Goal: Task Accomplishment & Management: Manage account settings

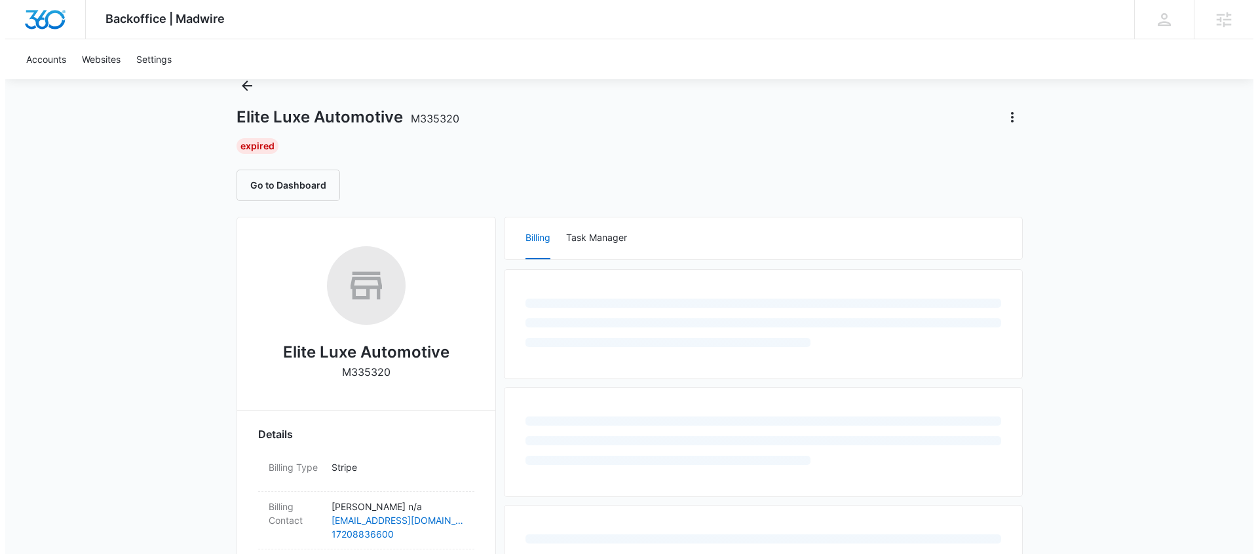
scroll to position [60, 0]
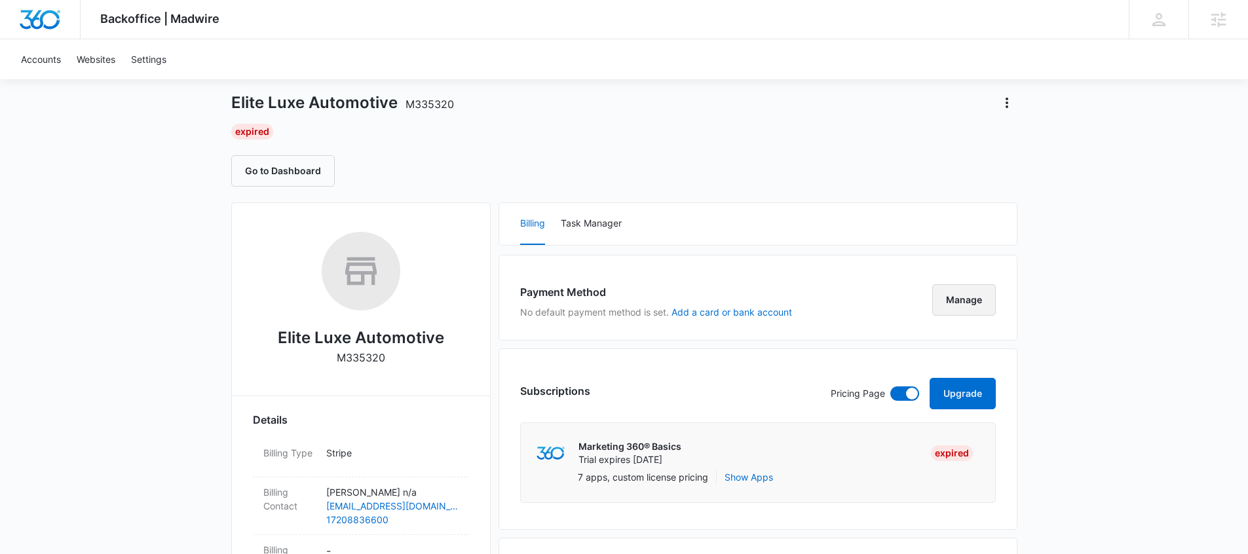
click at [970, 305] on button "Manage" at bounding box center [964, 299] width 64 height 31
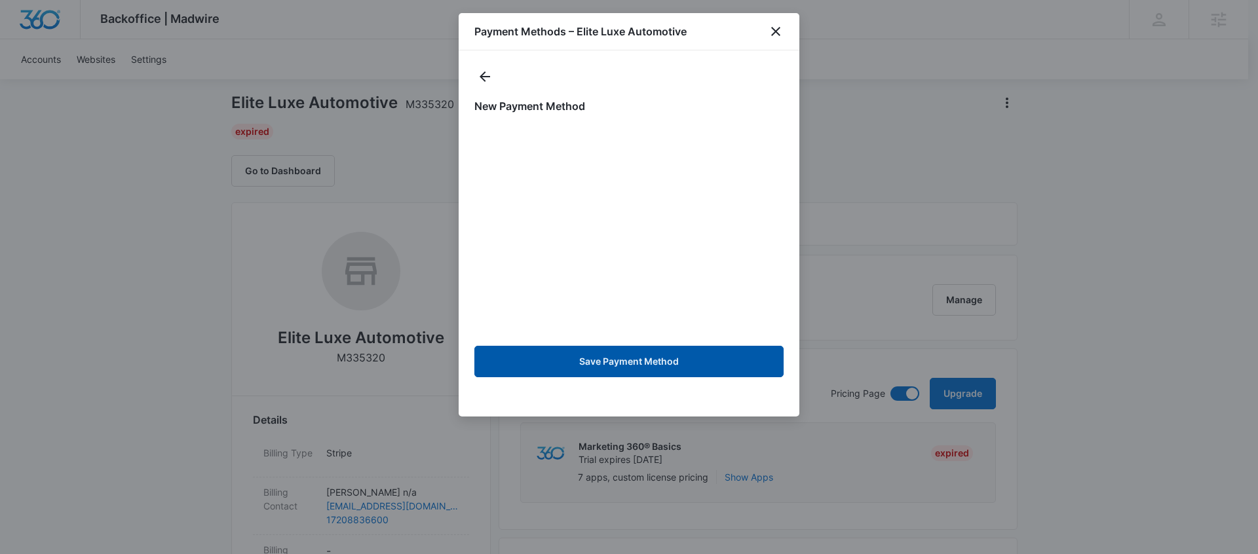
click at [659, 361] on button "Save Payment Method" at bounding box center [628, 361] width 309 height 31
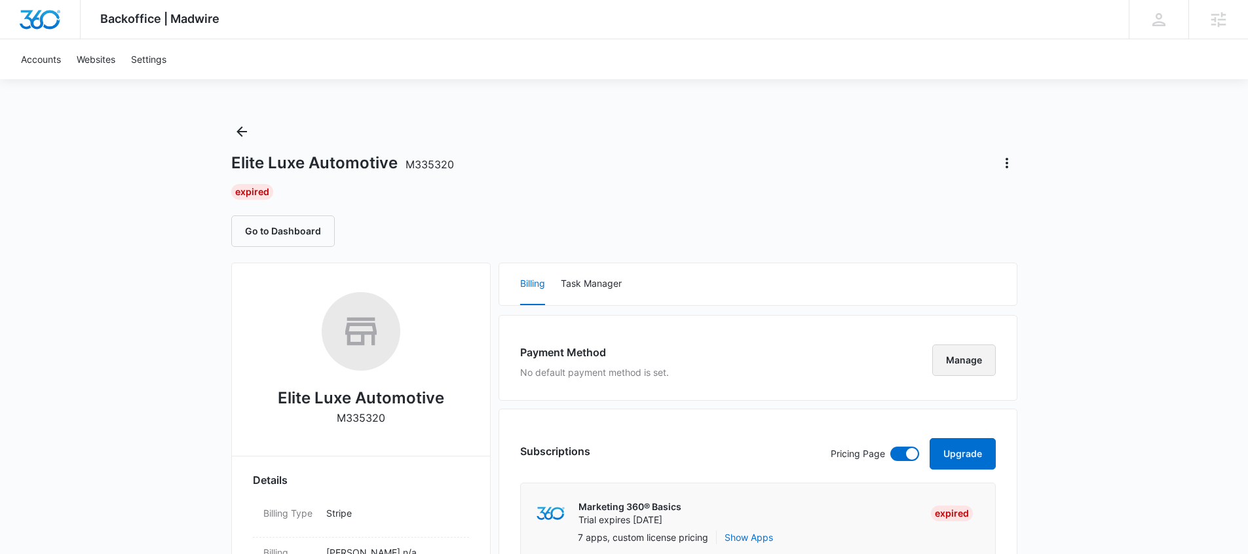
click at [969, 362] on button "Manage" at bounding box center [964, 360] width 64 height 31
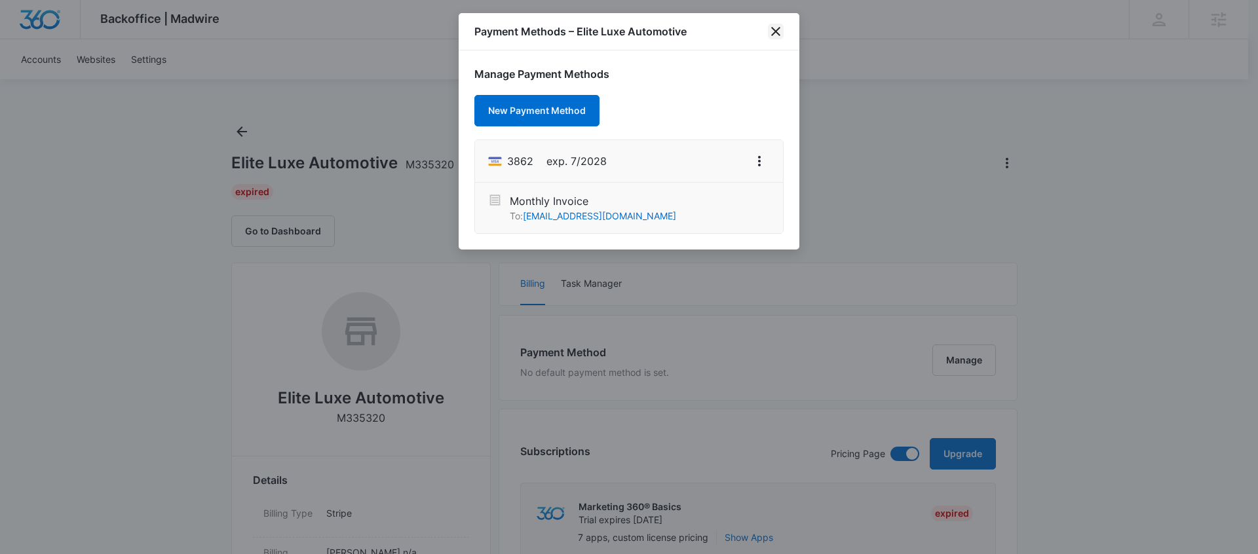
click at [777, 34] on icon "close" at bounding box center [776, 32] width 16 height 16
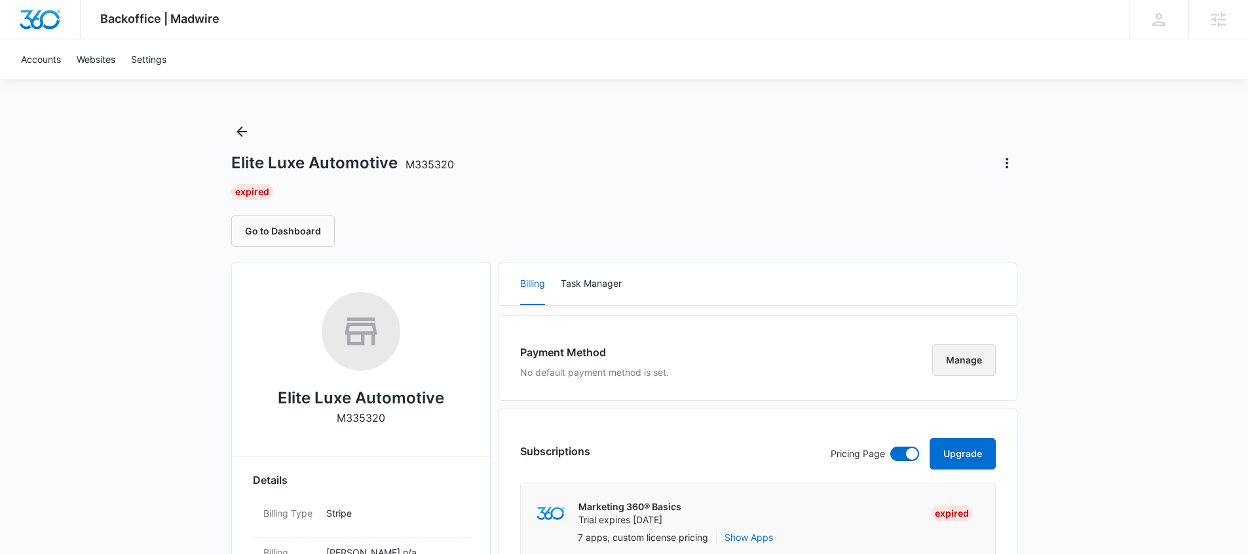
click at [956, 355] on button "Manage" at bounding box center [964, 360] width 64 height 31
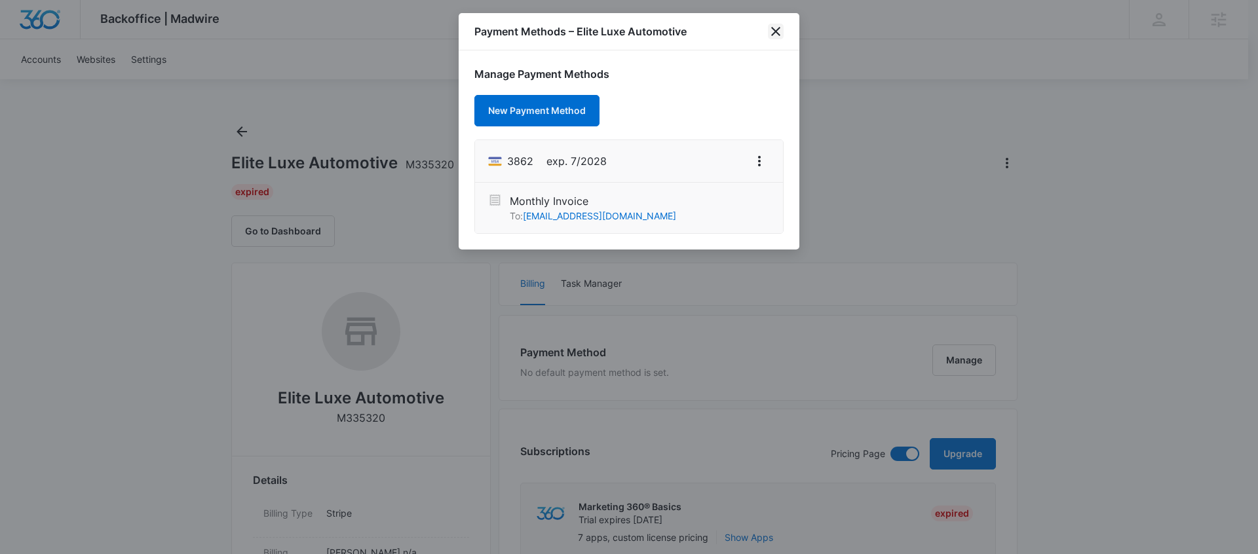
click at [775, 30] on icon "close" at bounding box center [775, 31] width 9 height 9
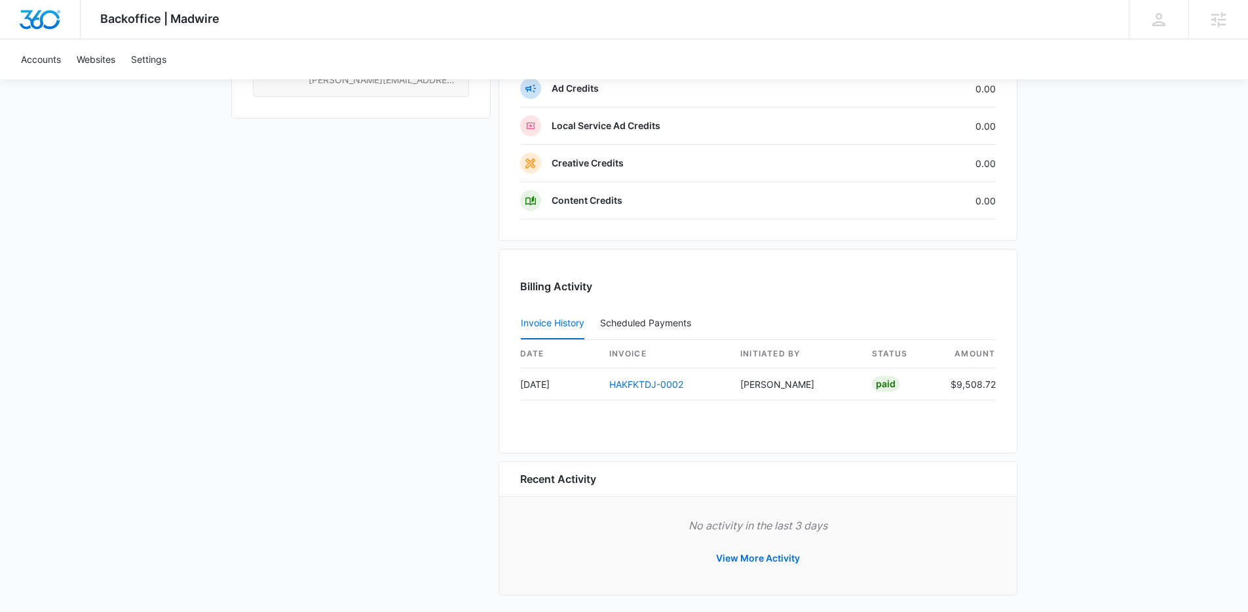
scroll to position [1183, 0]
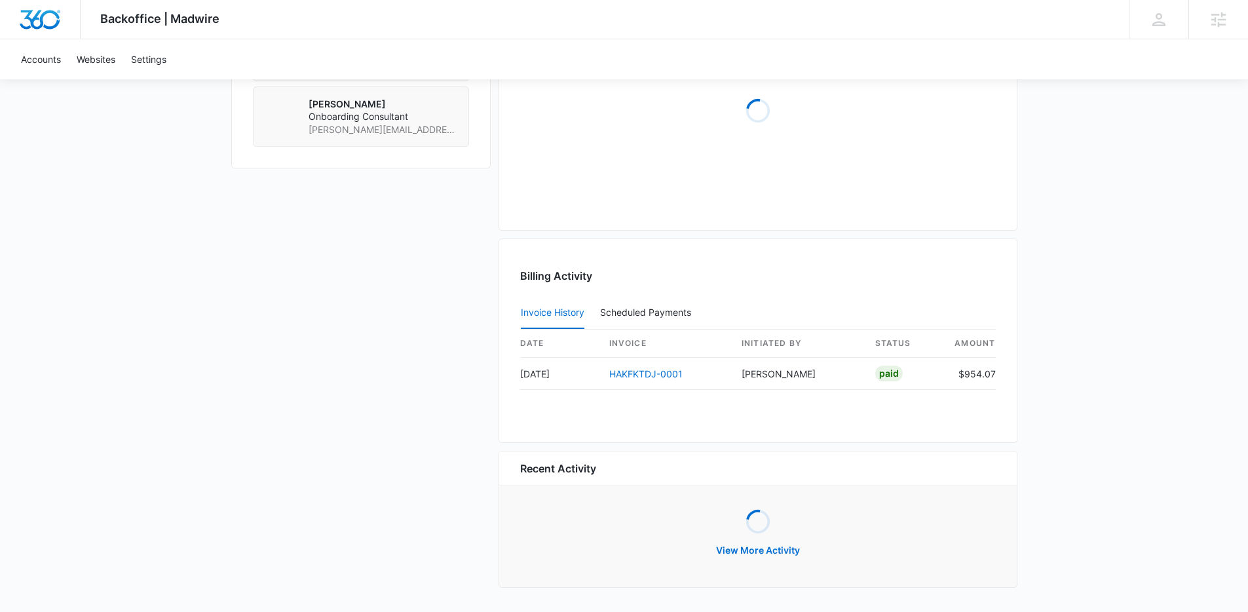
scroll to position [1148, 0]
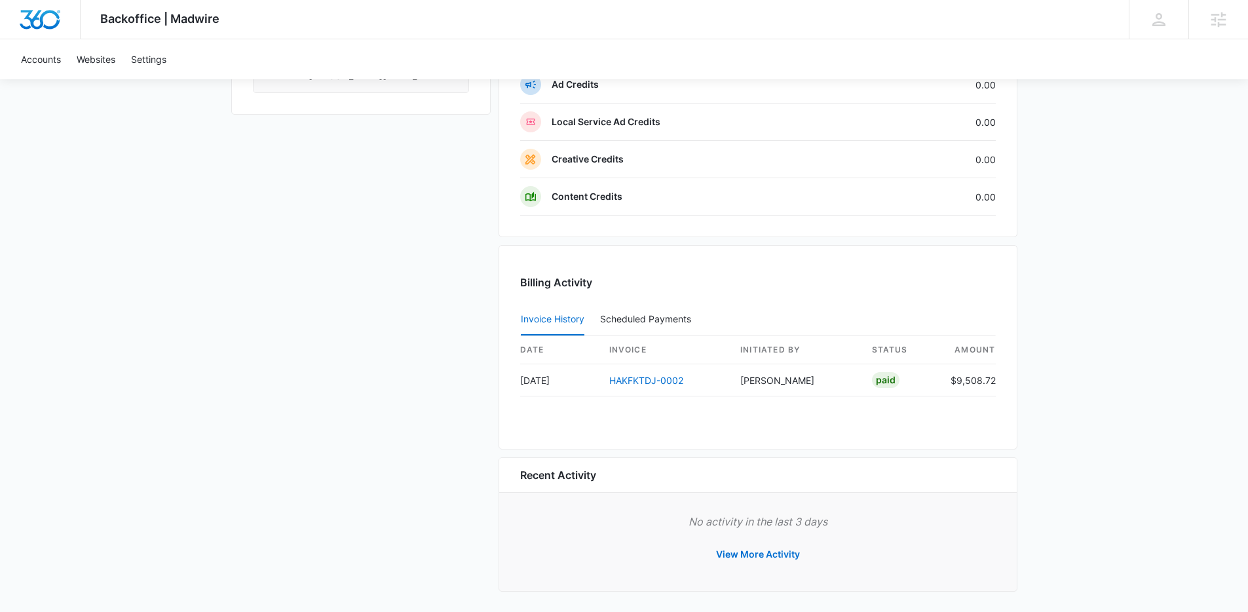
scroll to position [1183, 0]
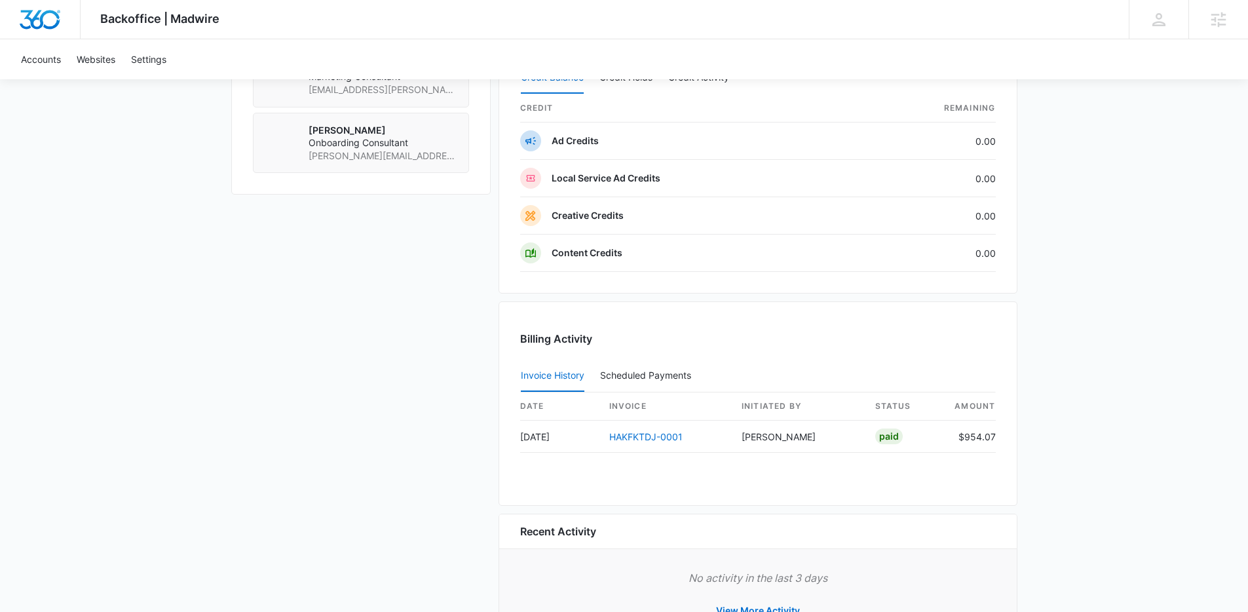
scroll to position [1129, 0]
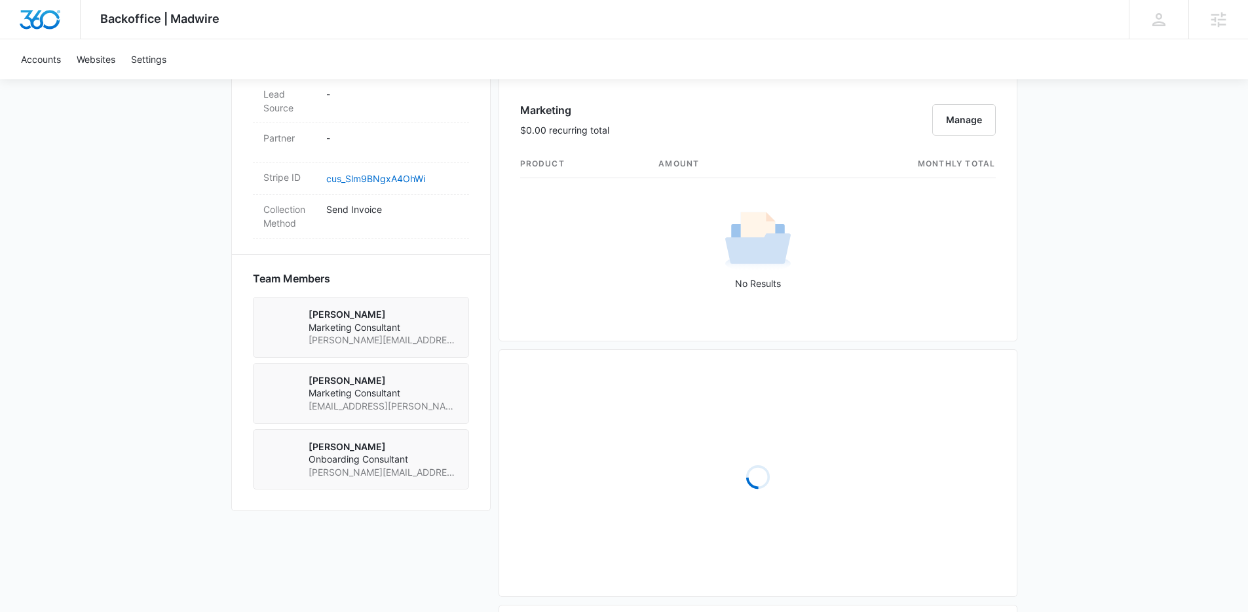
scroll to position [1001, 0]
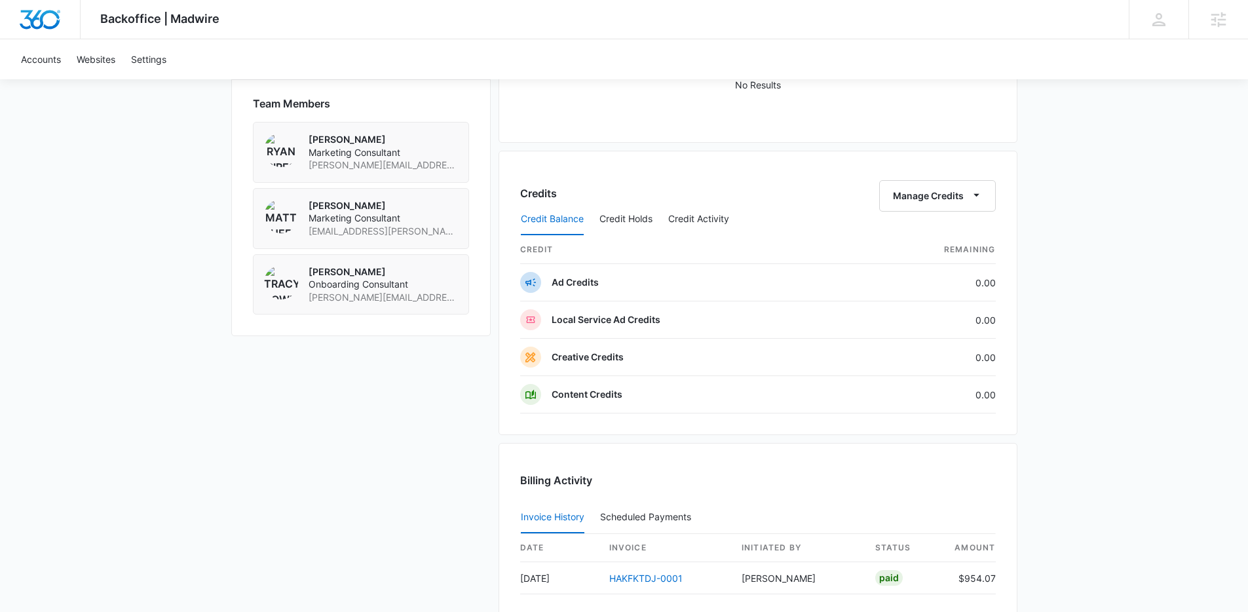
scroll to position [1183, 0]
